Goal: Browse casually

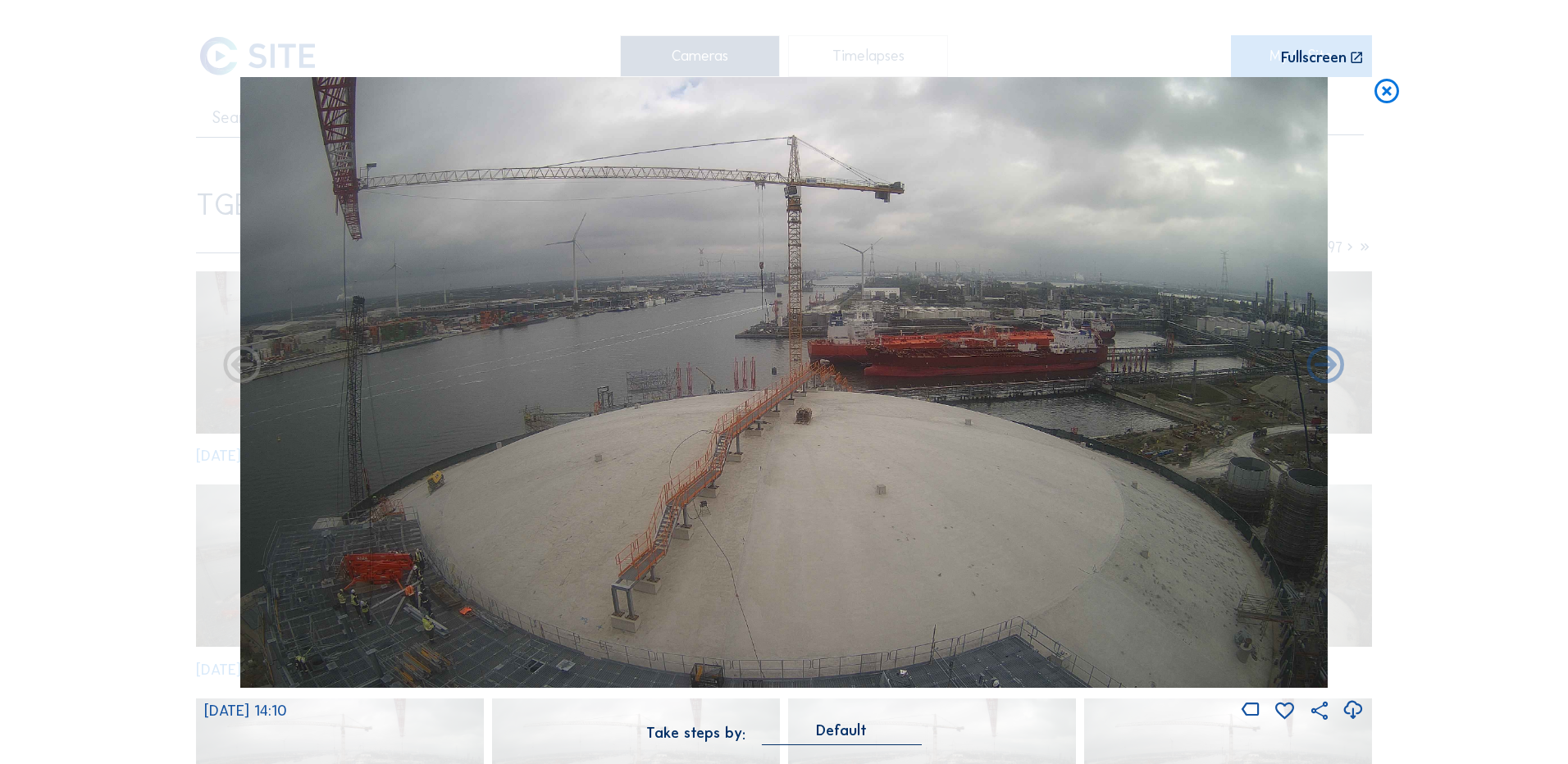
click at [1392, 92] on icon at bounding box center [1387, 92] width 30 height 31
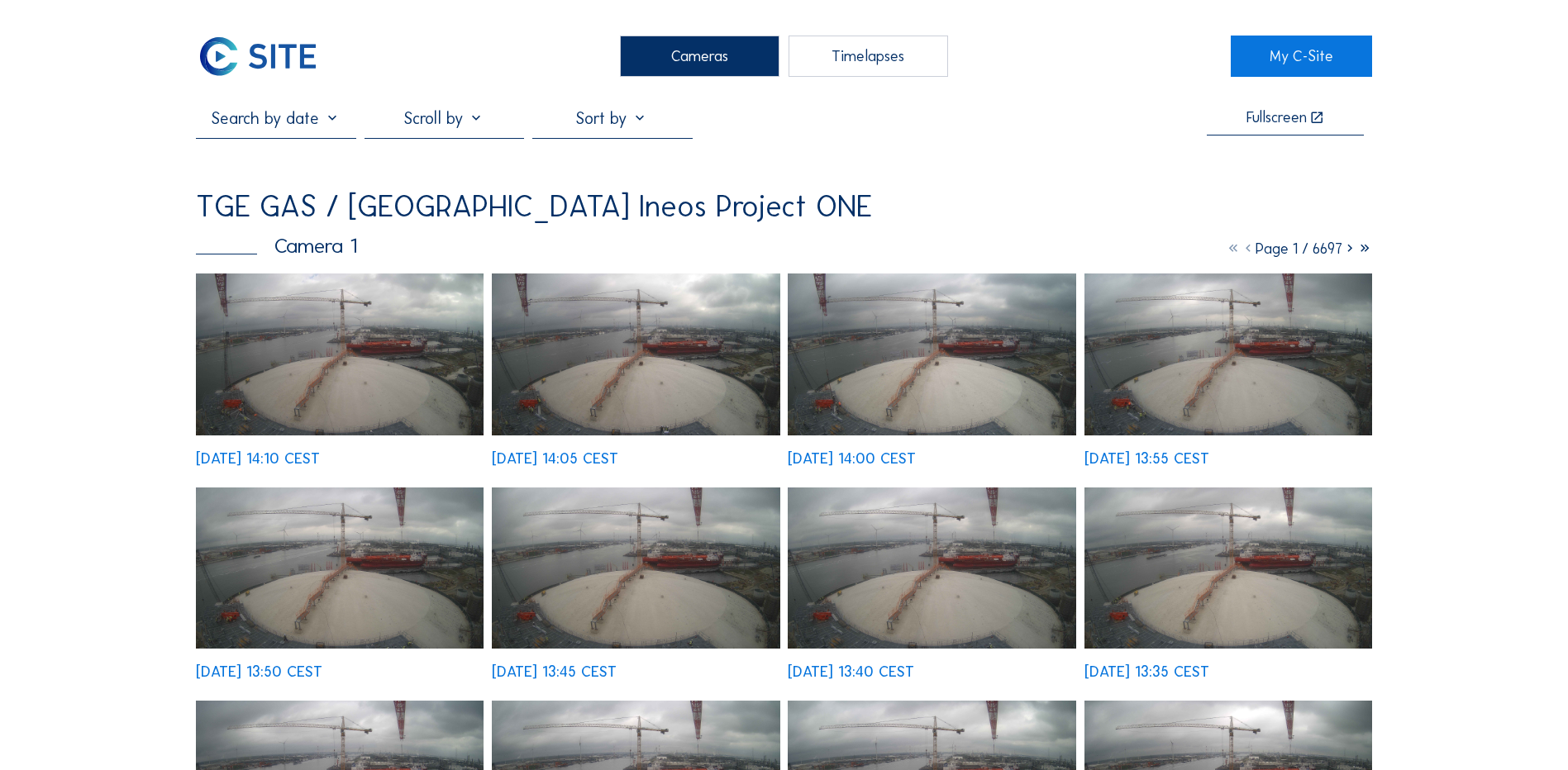
click at [708, 52] on div "Cameras" at bounding box center [700, 57] width 160 height 42
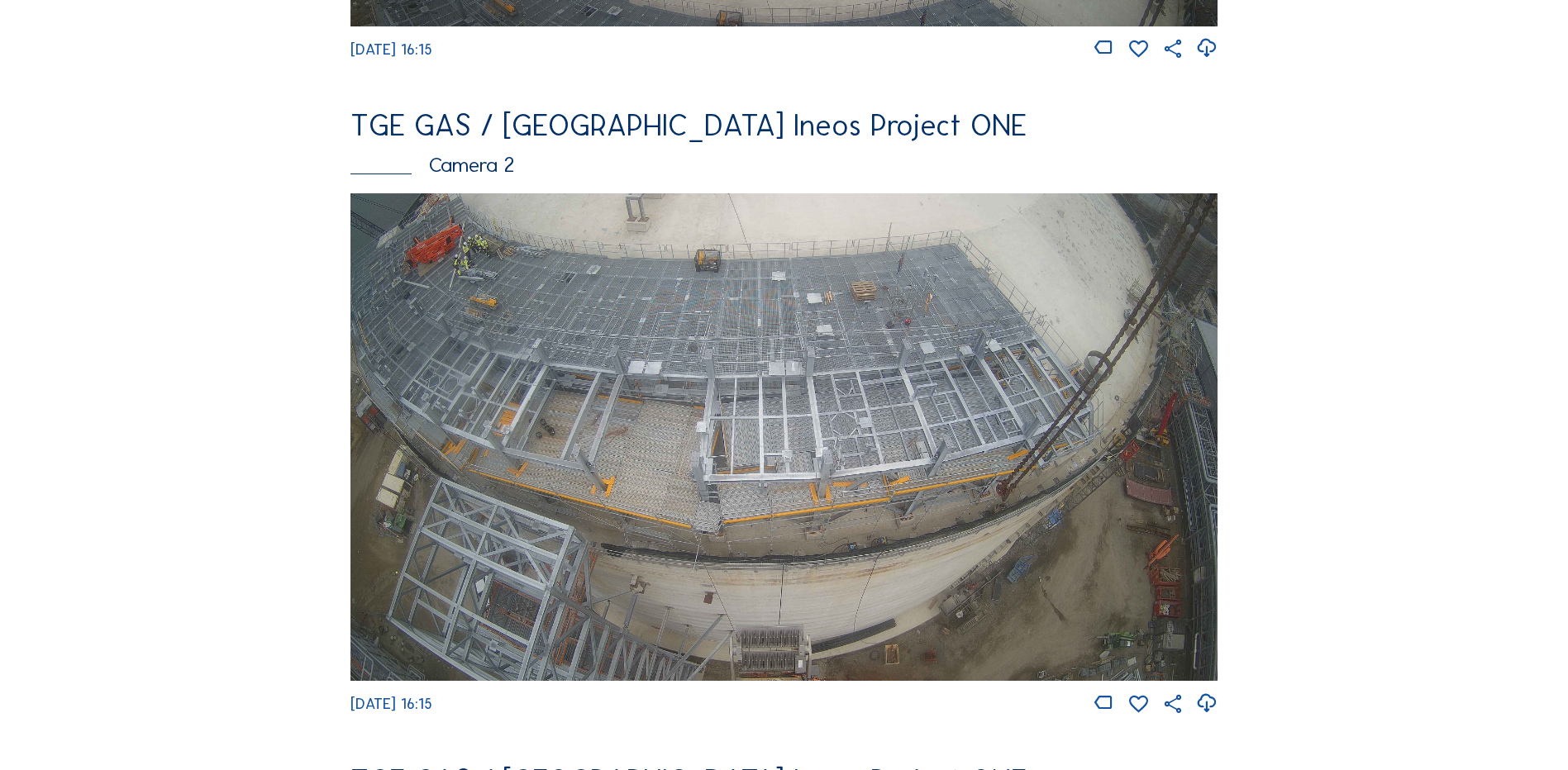
scroll to position [743, 0]
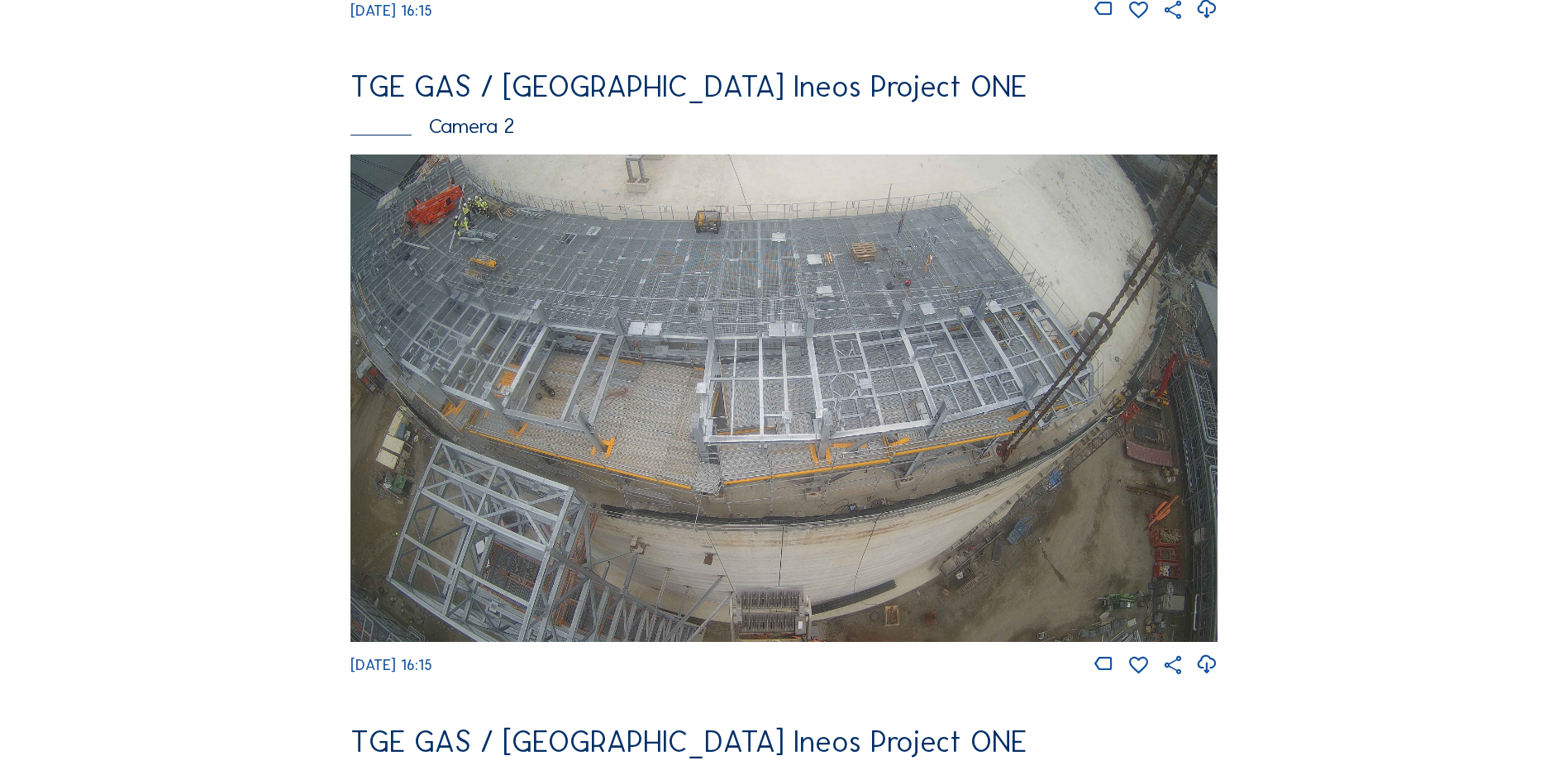
click at [556, 370] on img at bounding box center [784, 398] width 867 height 487
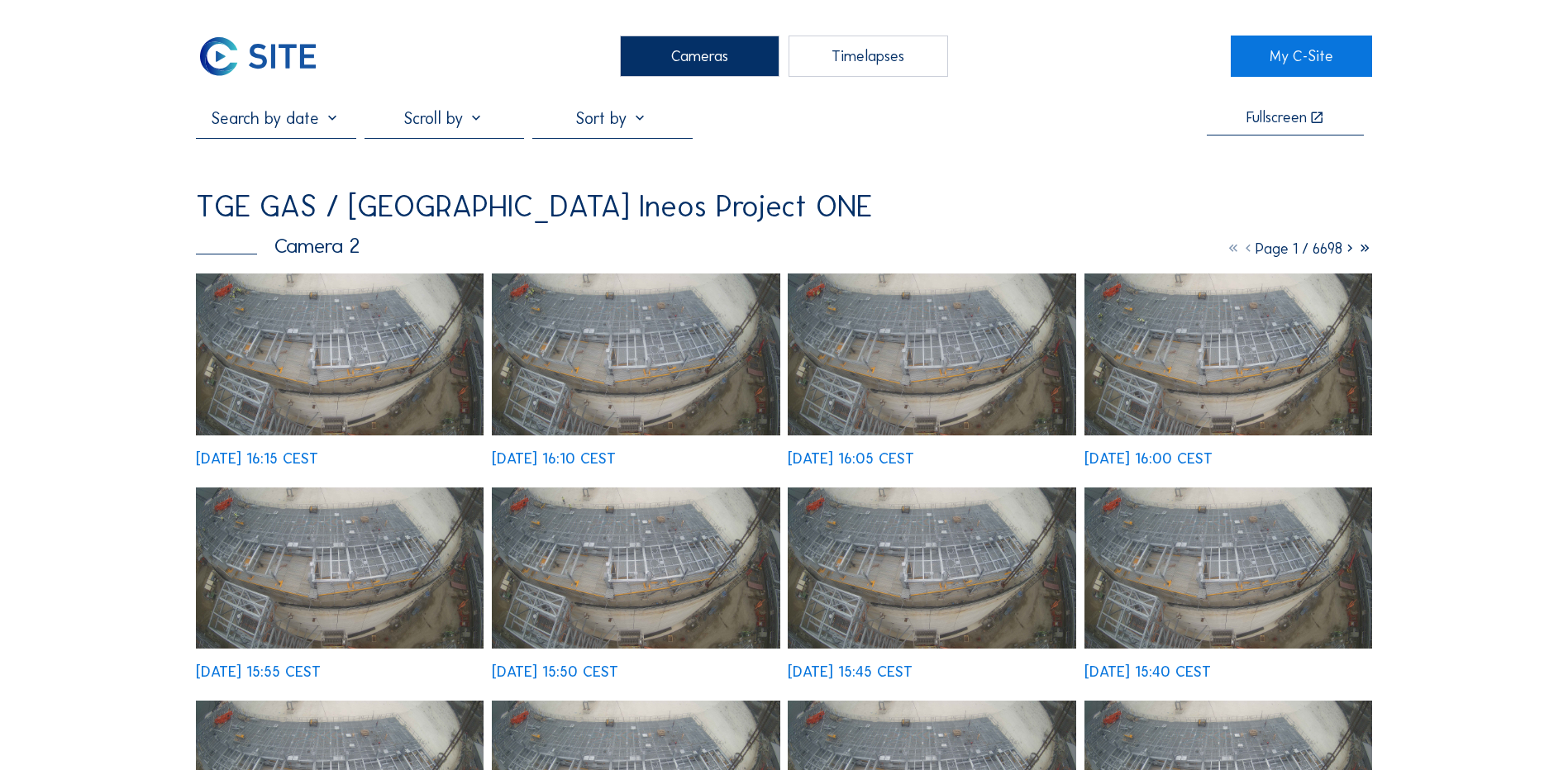
click at [350, 358] on img at bounding box center [340, 354] width 288 height 162
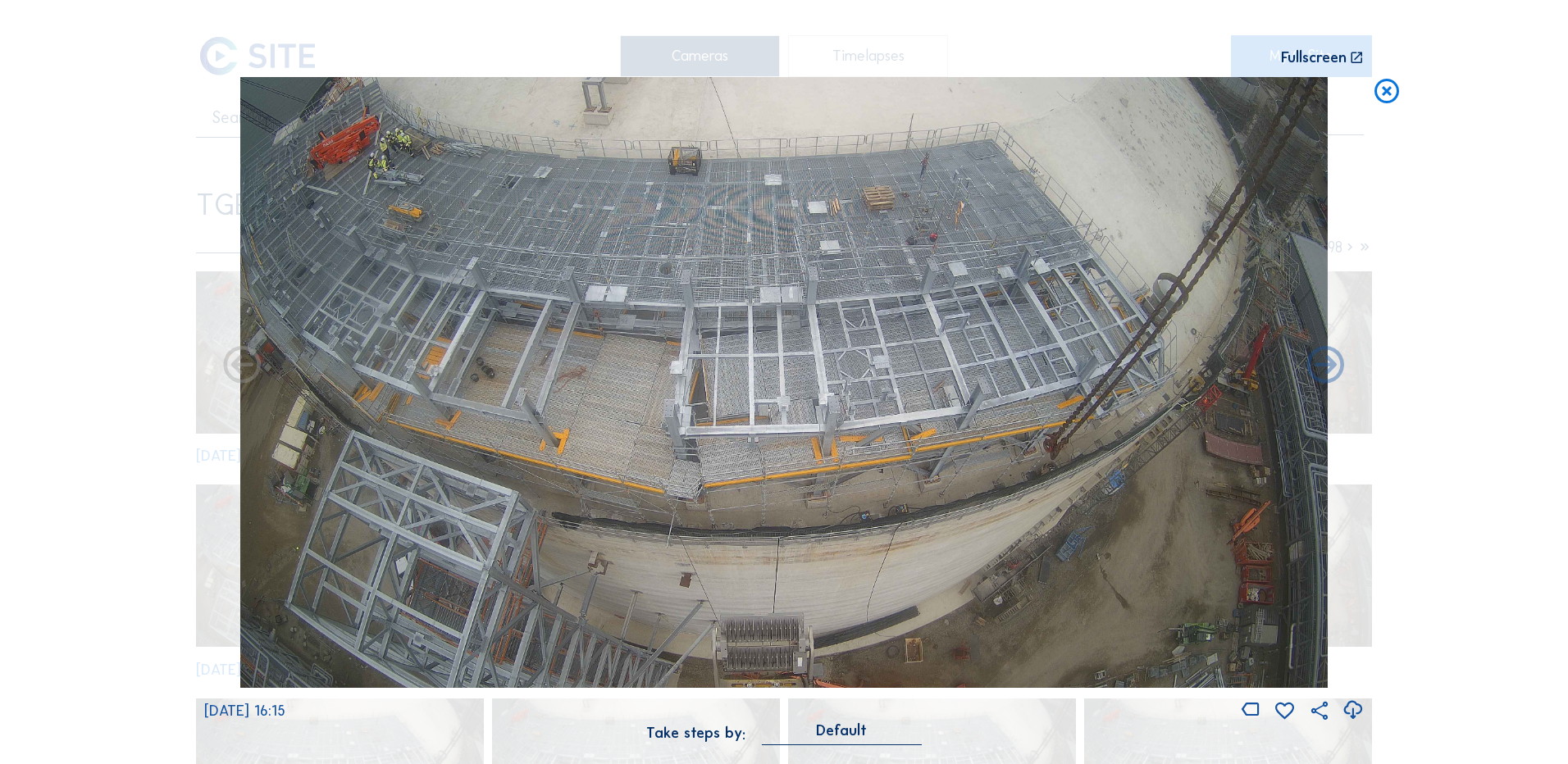
click at [1353, 710] on icon at bounding box center [1353, 710] width 22 height 27
click at [116, 482] on div "Scroll to travel through time | Press 'Alt' Button + Scroll to Zoom | Click and…" at bounding box center [784, 382] width 1568 height 764
click at [1386, 90] on icon at bounding box center [1387, 92] width 30 height 31
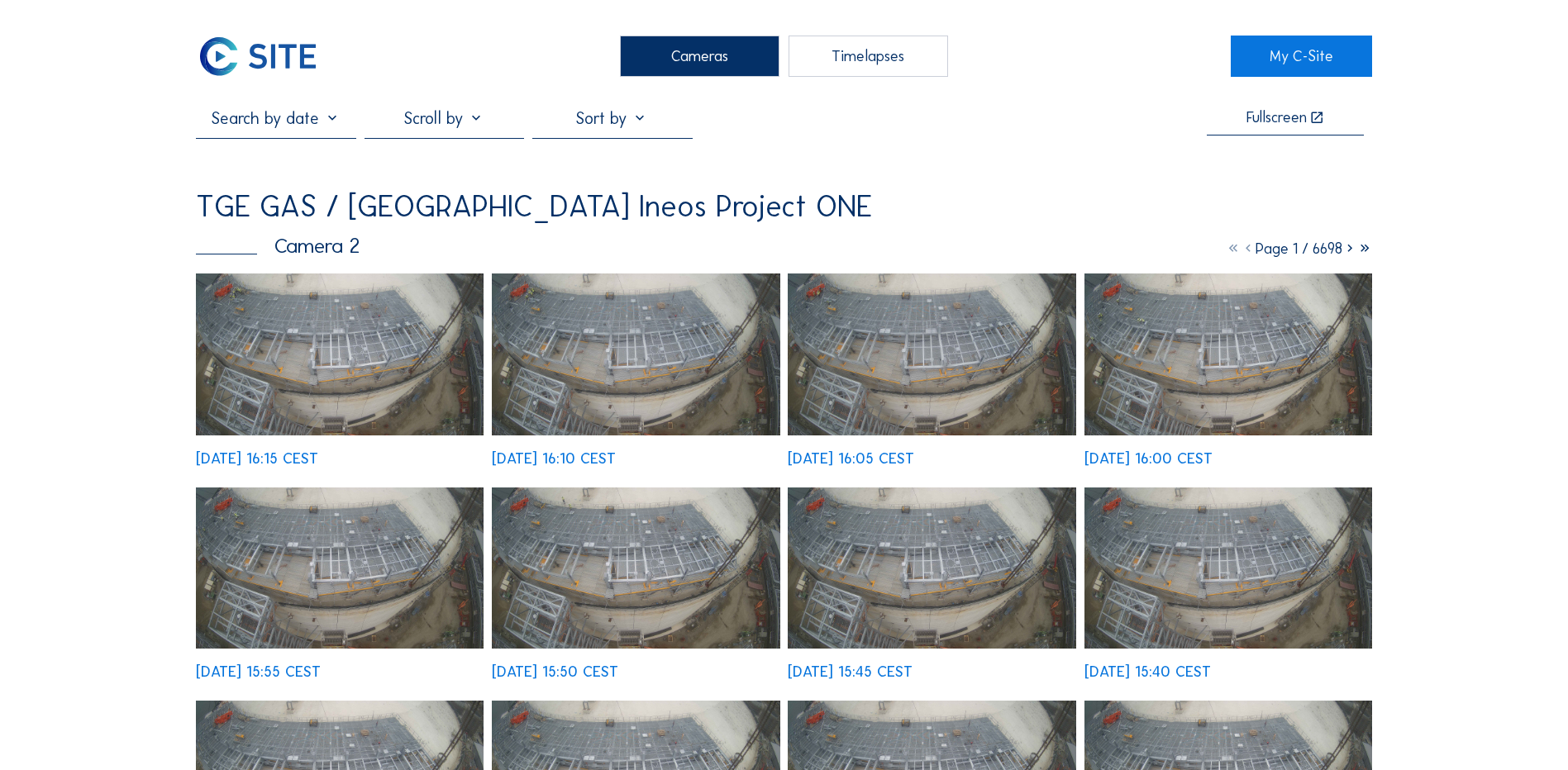
click at [708, 52] on div "Cameras" at bounding box center [700, 57] width 160 height 42
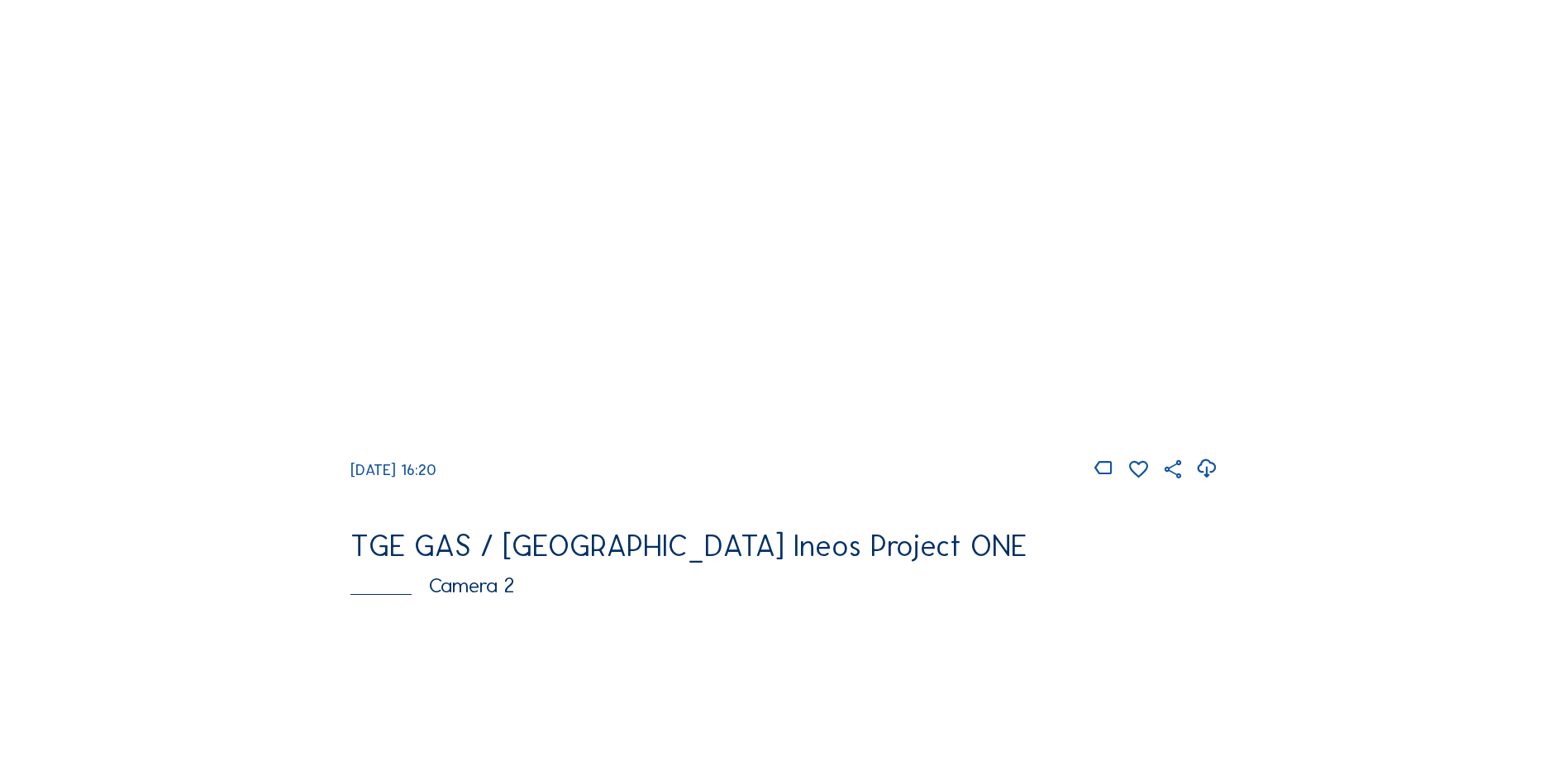
scroll to position [496, 0]
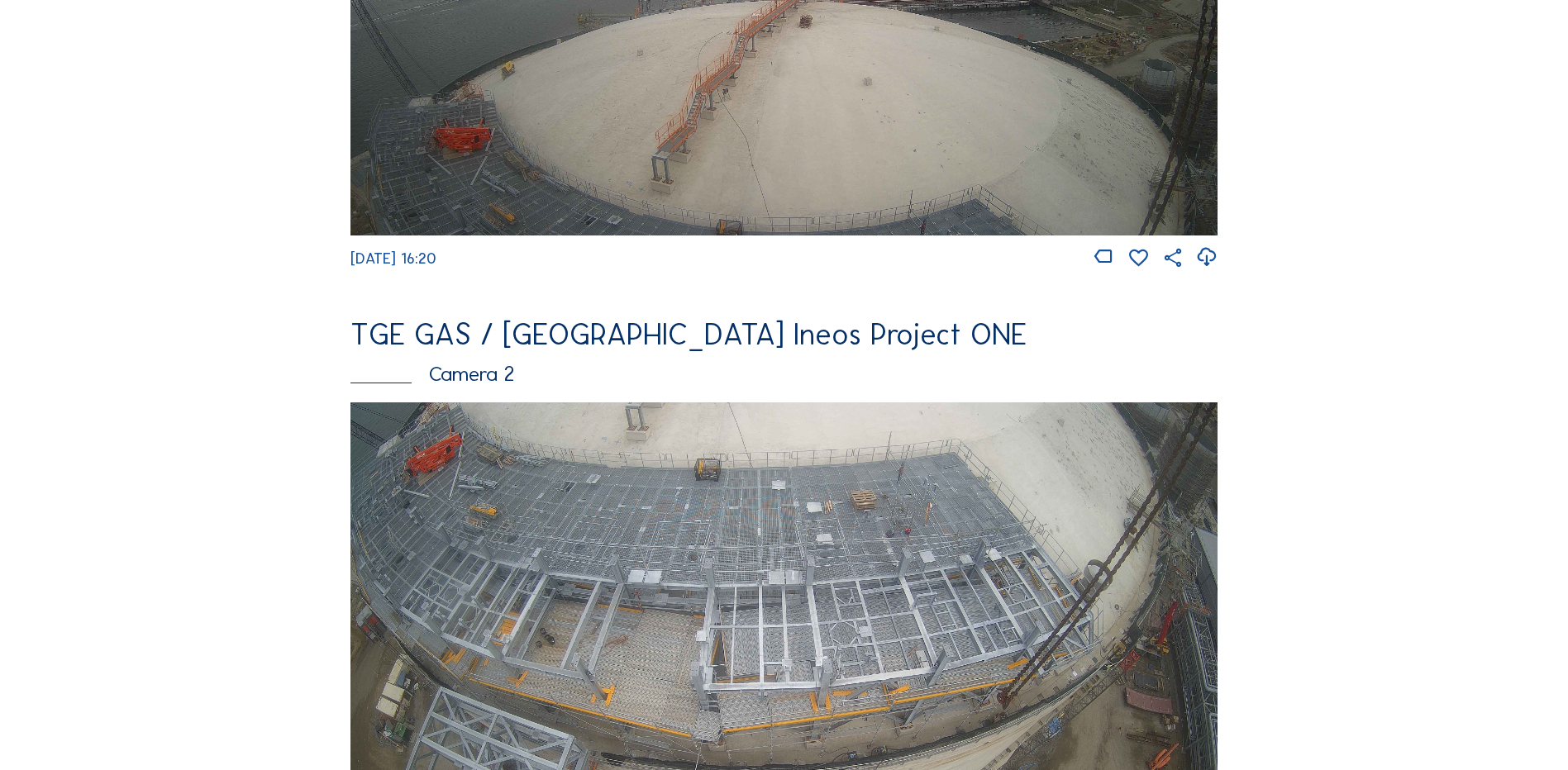
click at [522, 495] on img at bounding box center [784, 646] width 867 height 487
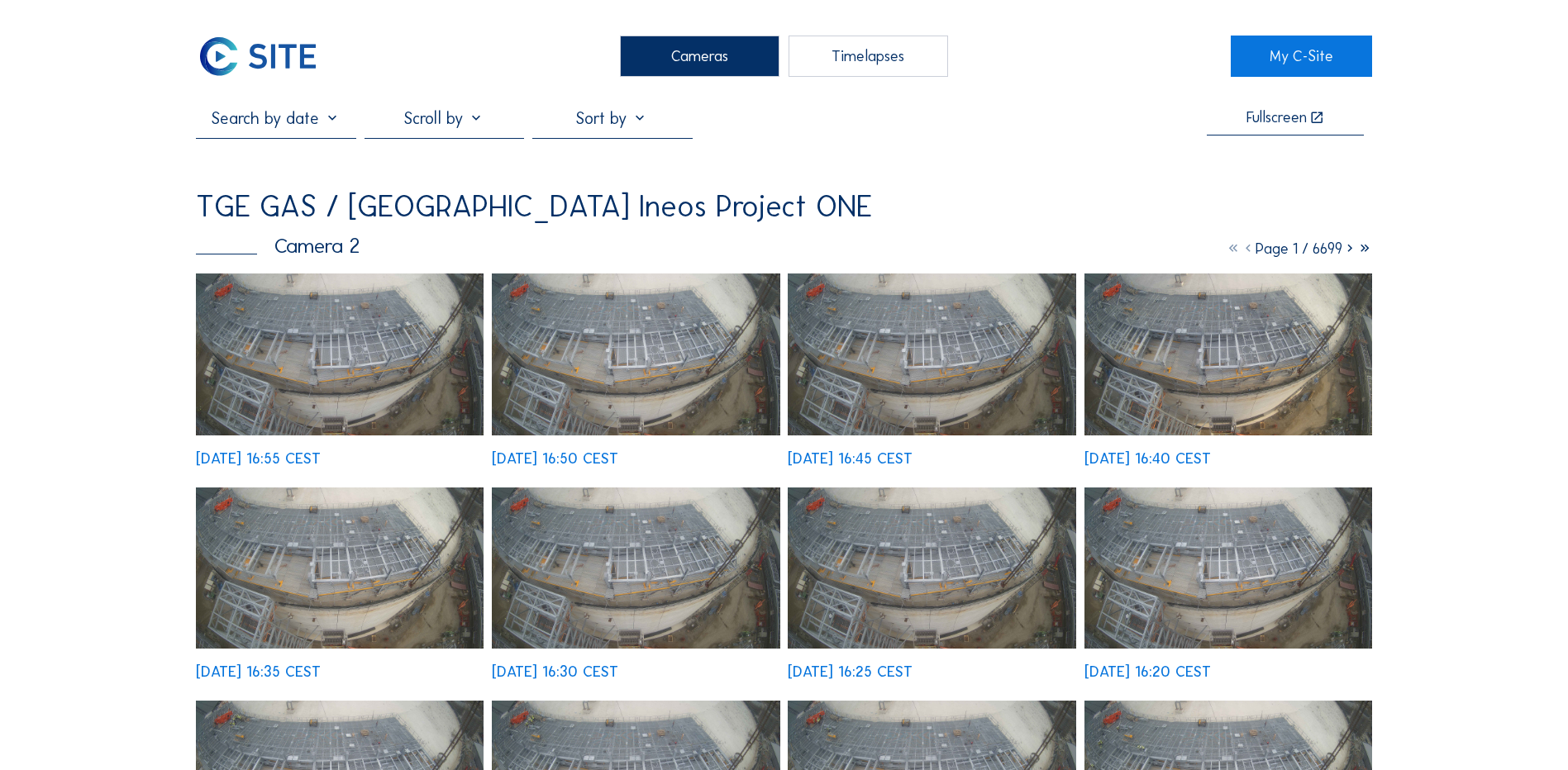
click at [355, 373] on img at bounding box center [340, 354] width 288 height 162
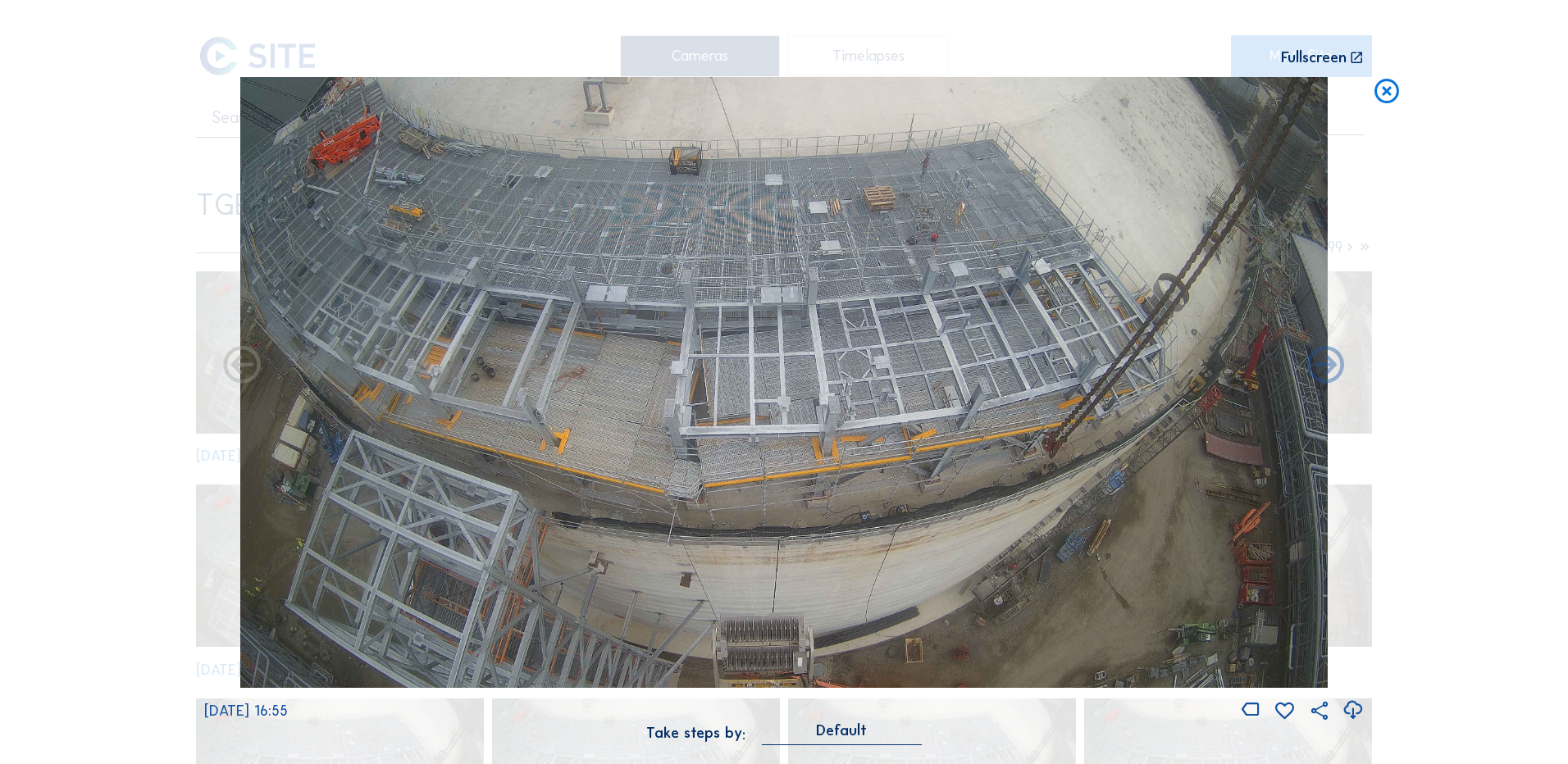
click at [1384, 95] on icon at bounding box center [1387, 92] width 30 height 31
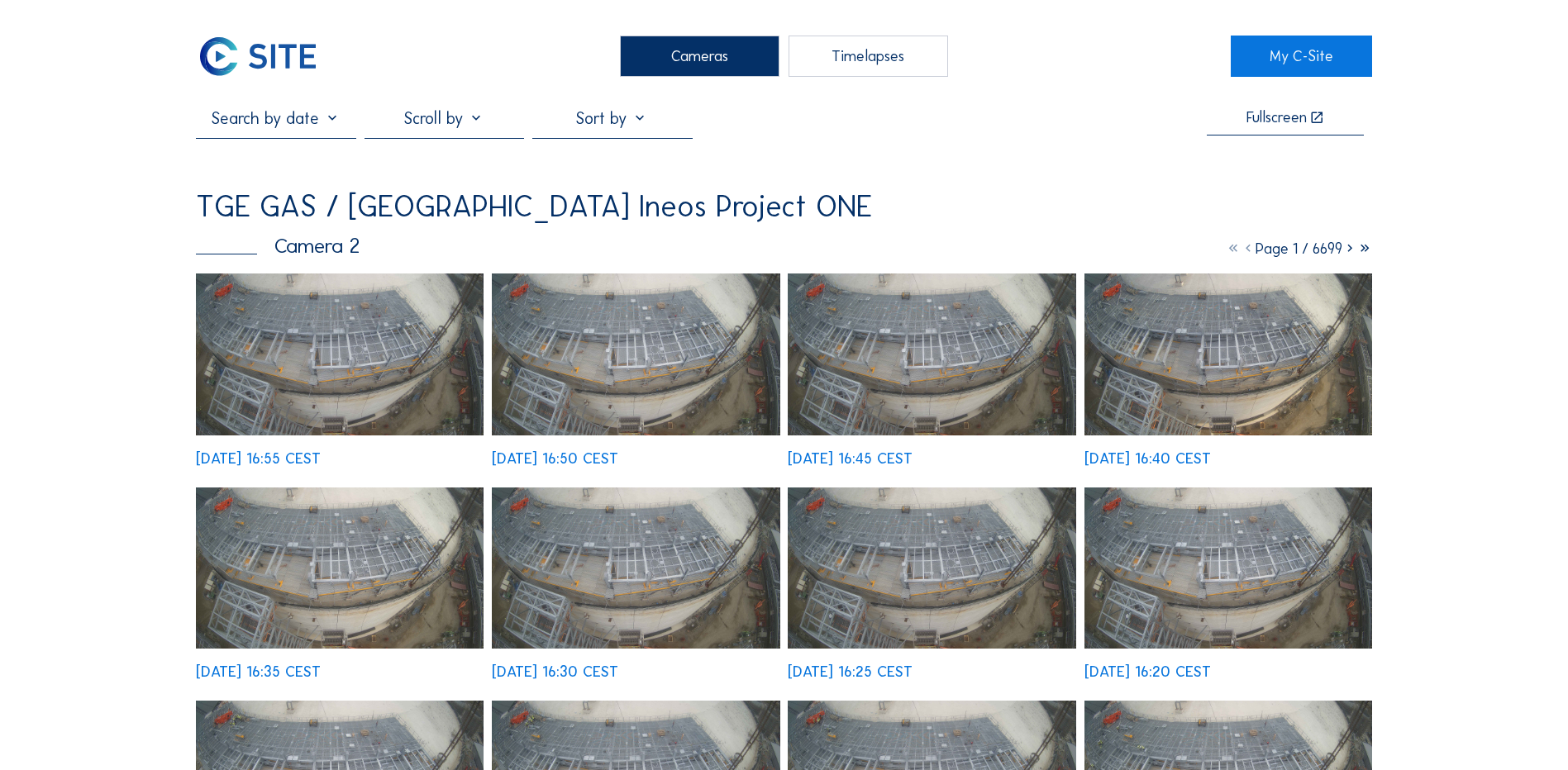
click at [640, 46] on div "Cameras" at bounding box center [700, 57] width 160 height 42
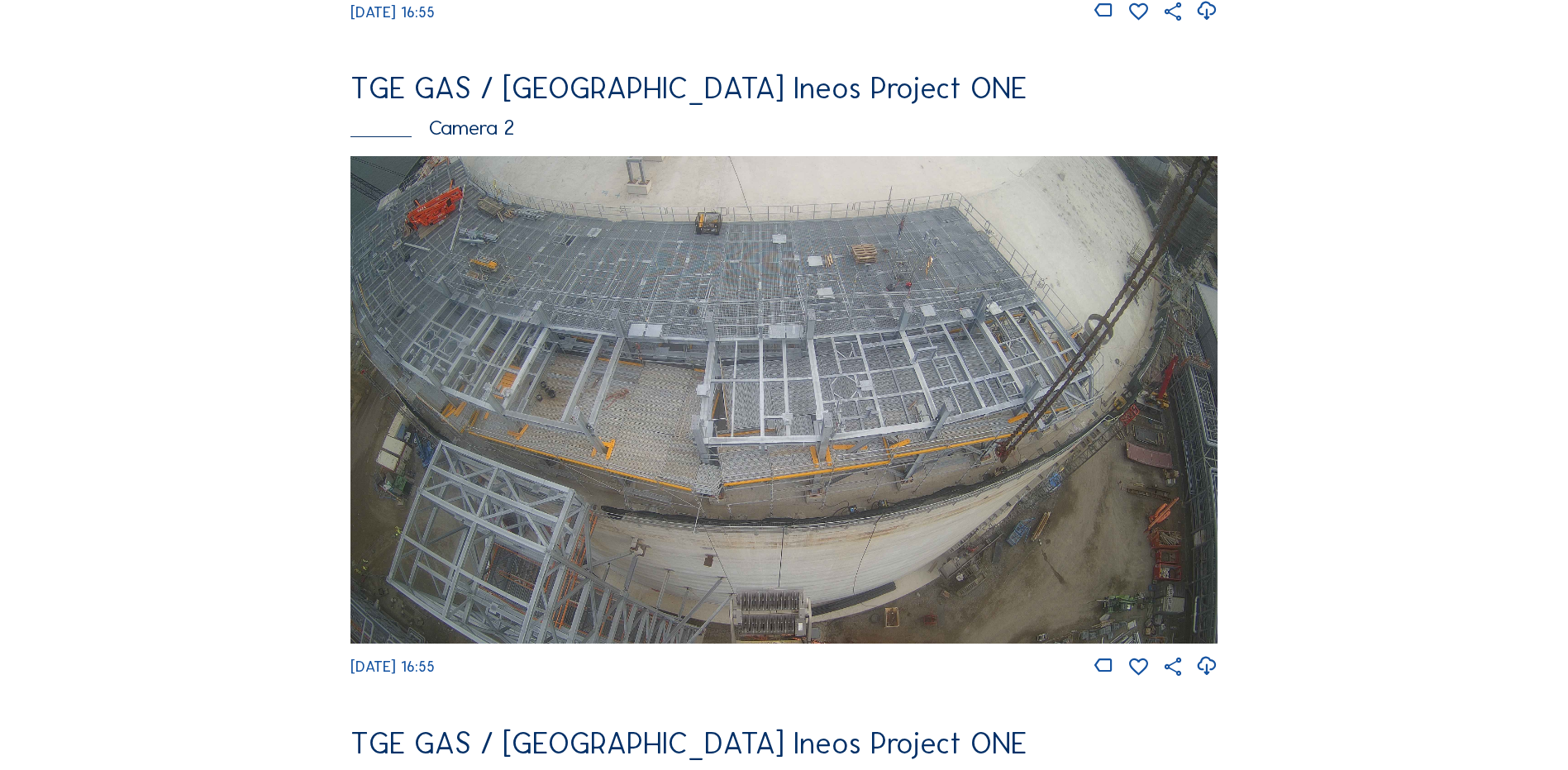
scroll to position [743, 0]
